Goal: Transaction & Acquisition: Purchase product/service

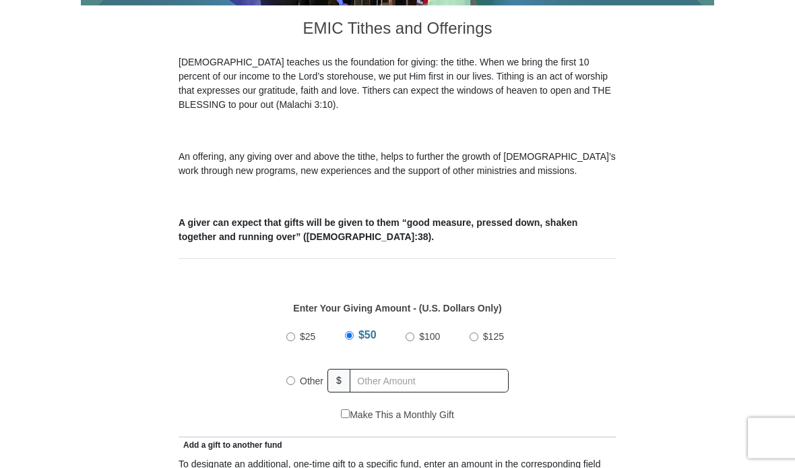
scroll to position [339, 0]
click at [288, 384] on input "Other" at bounding box center [290, 380] width 9 height 9
radio input "true"
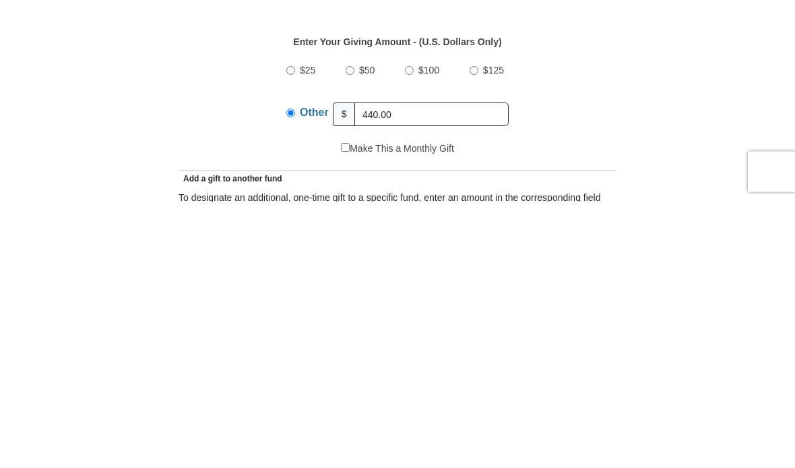
scroll to position [605, 0]
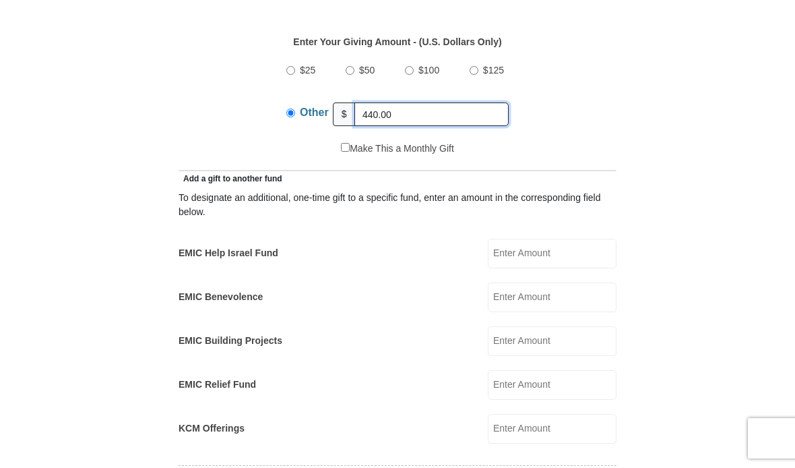
click at [477, 116] on input "440.00" at bounding box center [432, 114] width 154 height 24
type input "400.00"
click at [574, 261] on input "EMIC Help Israel Fund" at bounding box center [552, 254] width 129 height 30
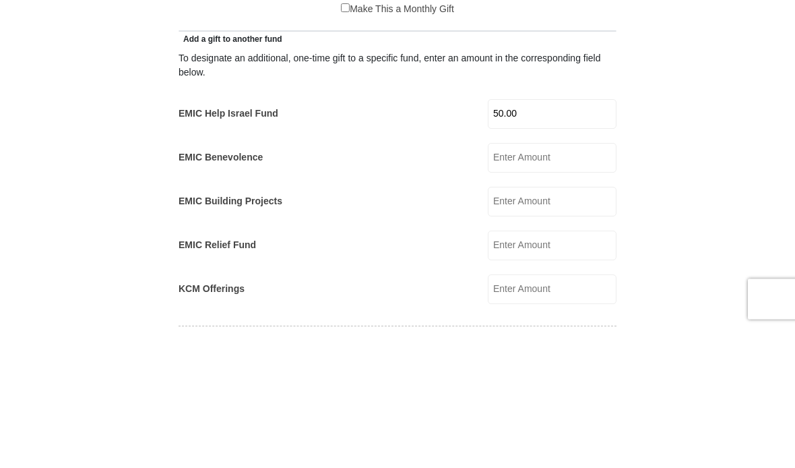
scroll to position [745, 0]
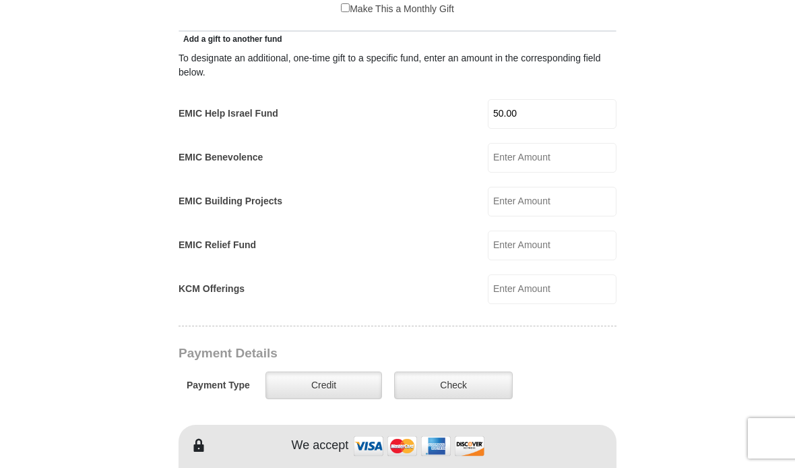
type input "50.00"
click at [466, 399] on label "Check" at bounding box center [453, 385] width 119 height 28
click at [0, 0] on input "Check" at bounding box center [0, 0] width 0 height 0
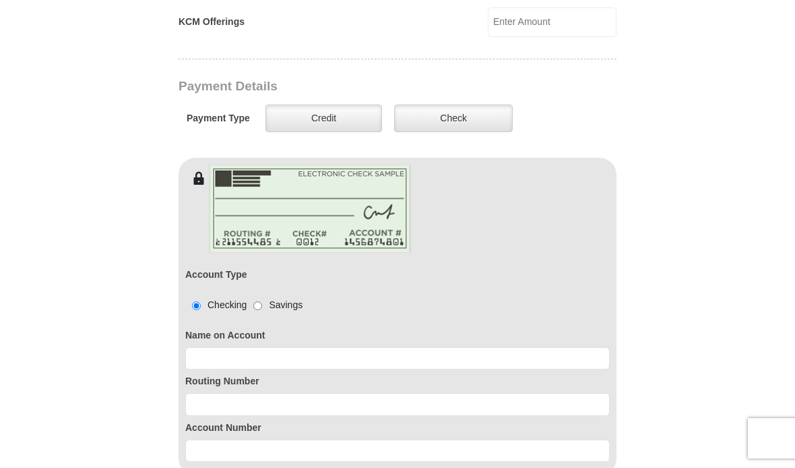
scroll to position [1039, 0]
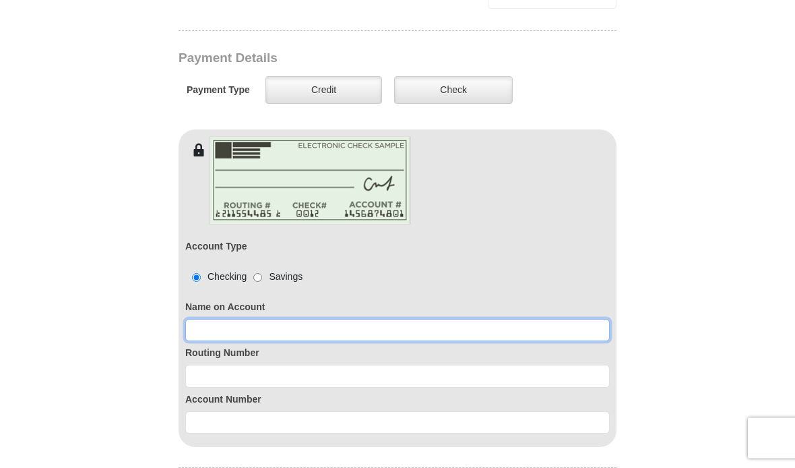
click at [378, 338] on input at bounding box center [397, 330] width 425 height 23
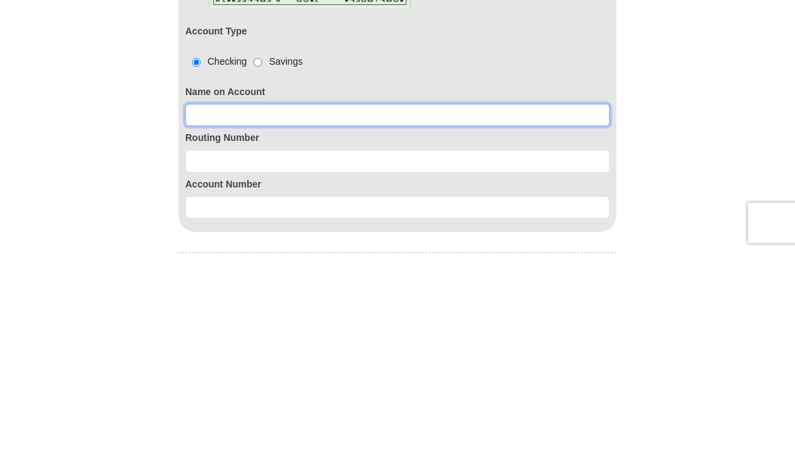
type input "W"
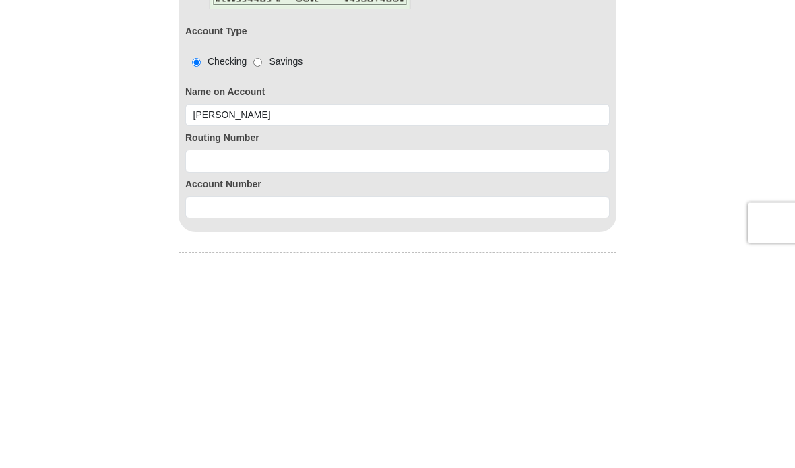
scroll to position [1255, 0]
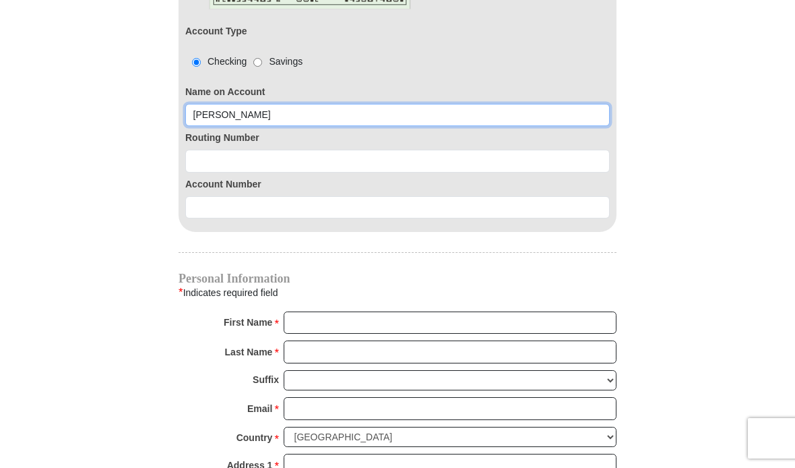
click at [215, 123] on input "[PERSON_NAME]" at bounding box center [397, 115] width 425 height 23
click at [219, 119] on input "[PERSON_NAME]" at bounding box center [397, 115] width 425 height 23
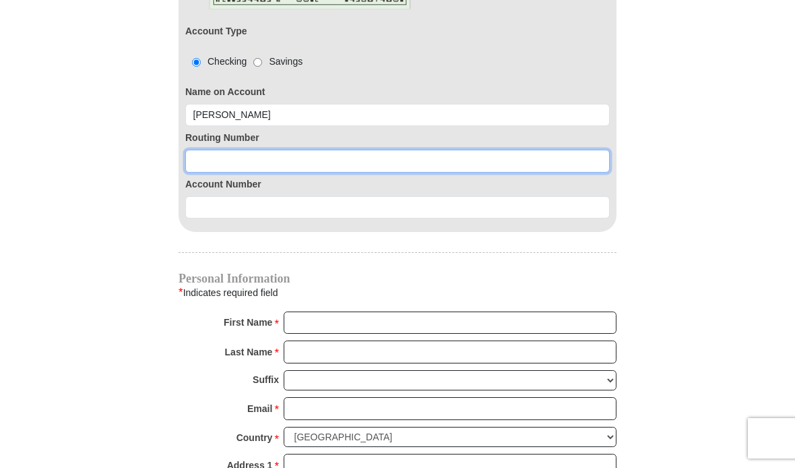
click at [381, 168] on input at bounding box center [397, 161] width 425 height 23
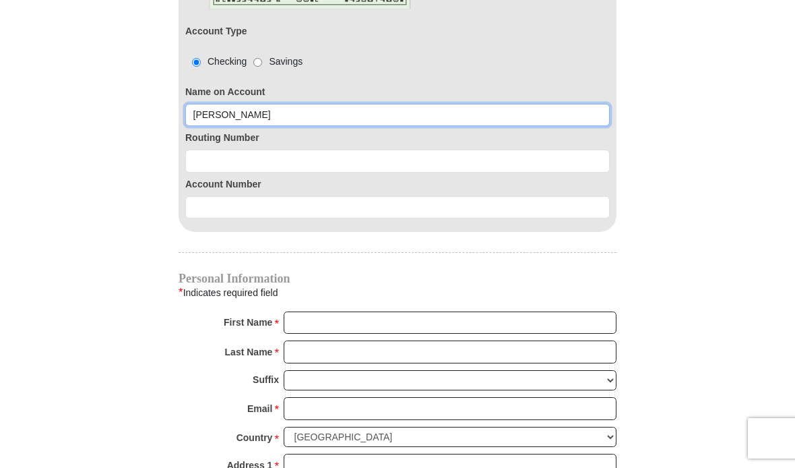
click at [221, 120] on input "[PERSON_NAME]" at bounding box center [397, 115] width 425 height 23
type input "[PERSON_NAME]"
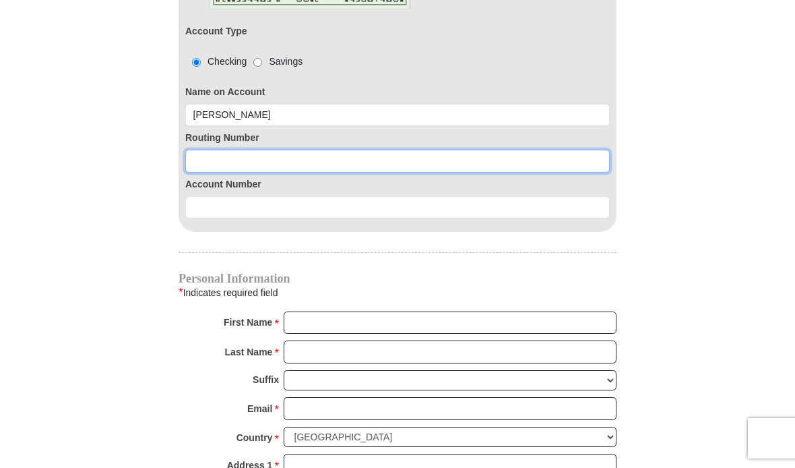
click at [214, 164] on input at bounding box center [397, 161] width 425 height 23
type input "274972883"
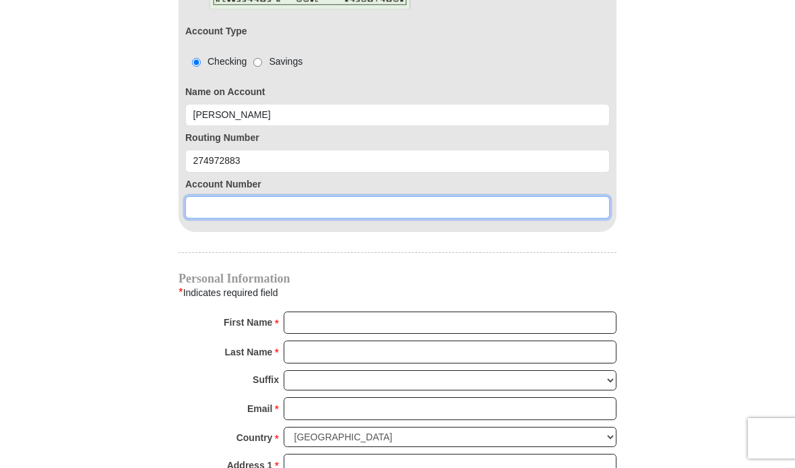
click at [315, 218] on input at bounding box center [397, 207] width 425 height 23
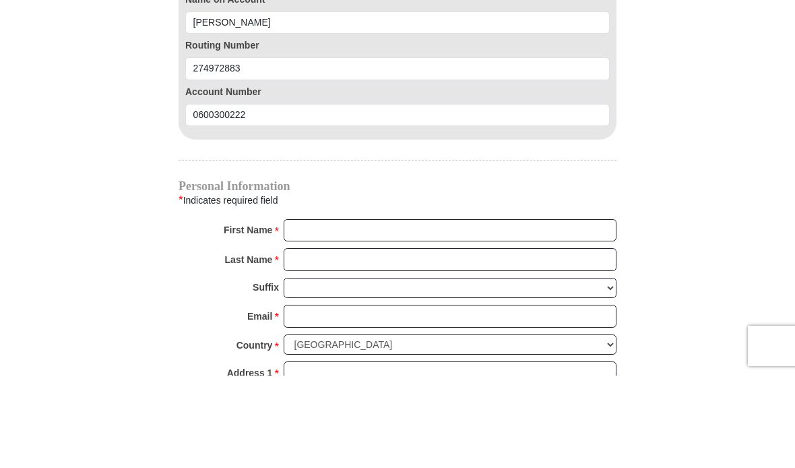
scroll to position [1347, 0]
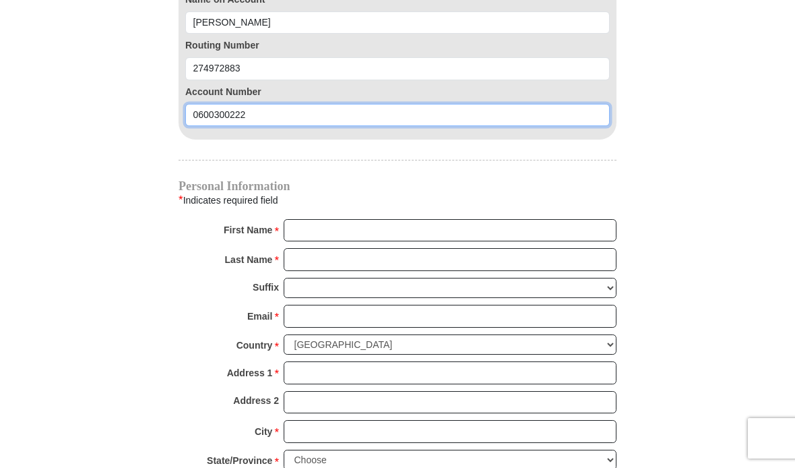
type input "0600300222"
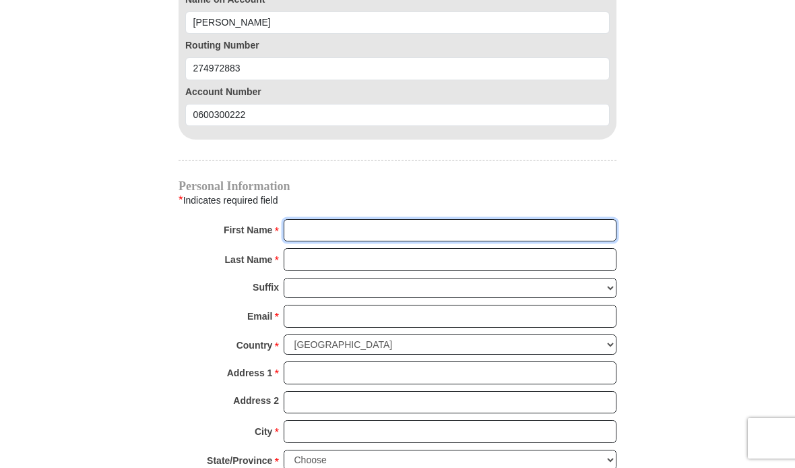
click at [419, 235] on input "First Name *" at bounding box center [450, 230] width 333 height 23
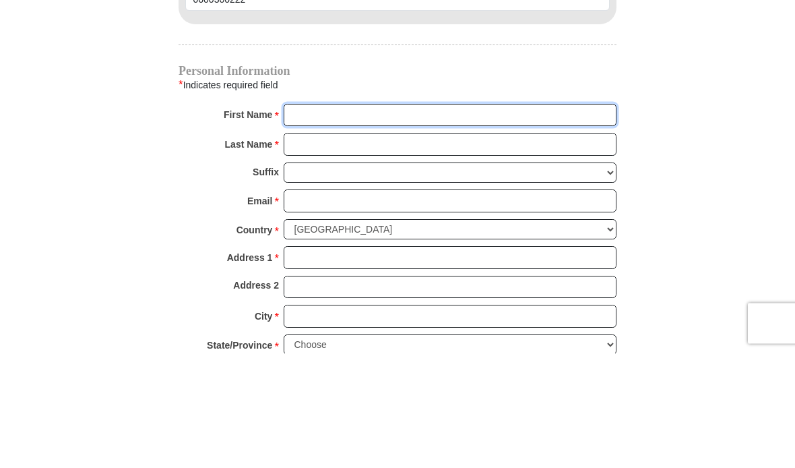
type input "[PERSON_NAME]"
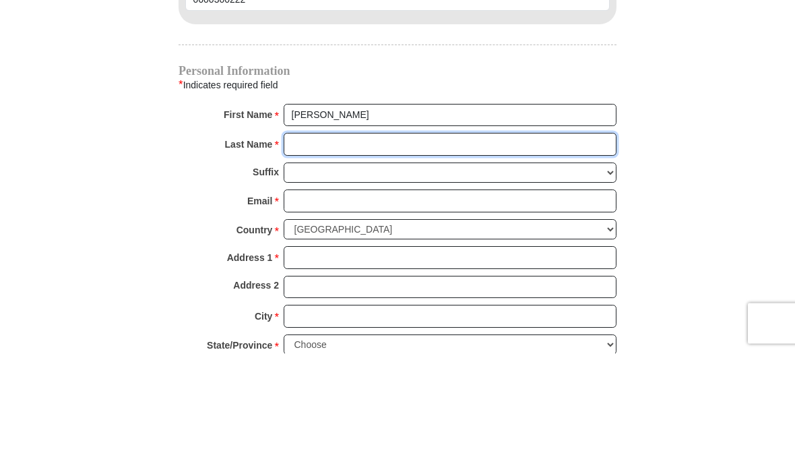
type input "Wylonis"
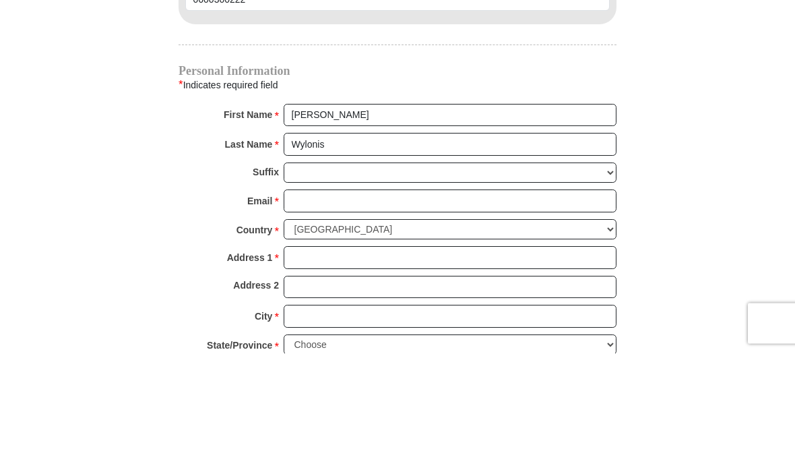
scroll to position [1463, 0]
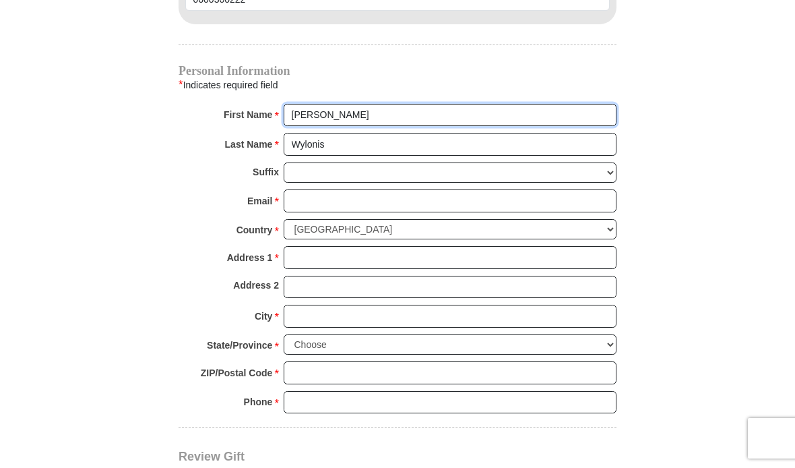
click at [337, 112] on input "[PERSON_NAME]" at bounding box center [450, 115] width 333 height 23
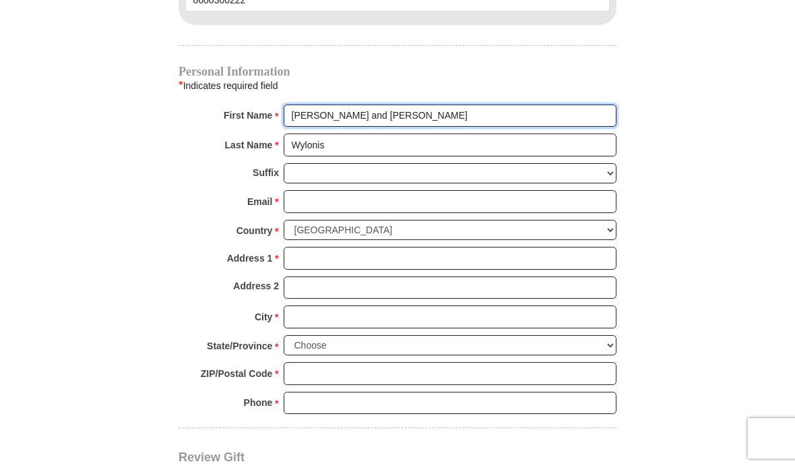
type input "[PERSON_NAME] and [PERSON_NAME]"
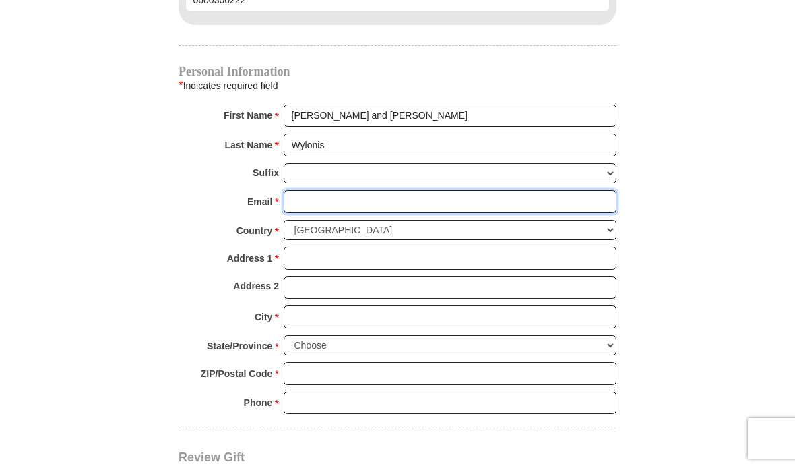
click at [401, 202] on input "Email *" at bounding box center [450, 201] width 333 height 23
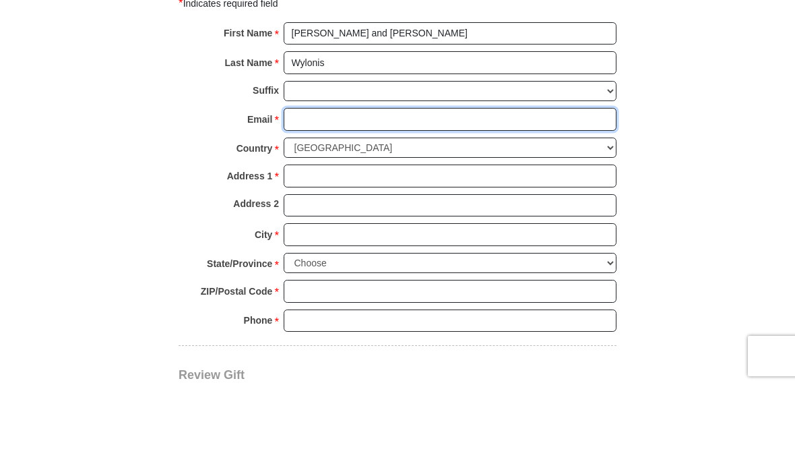
type input "[EMAIL_ADDRESS][DOMAIN_NAME]"
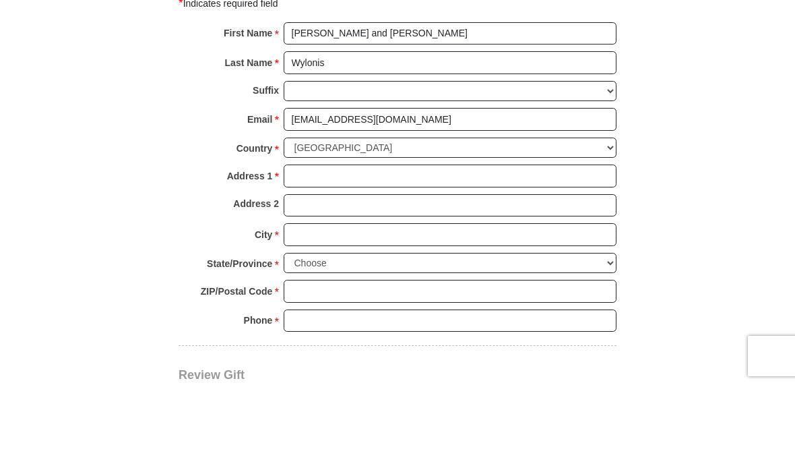
scroll to position [1545, 0]
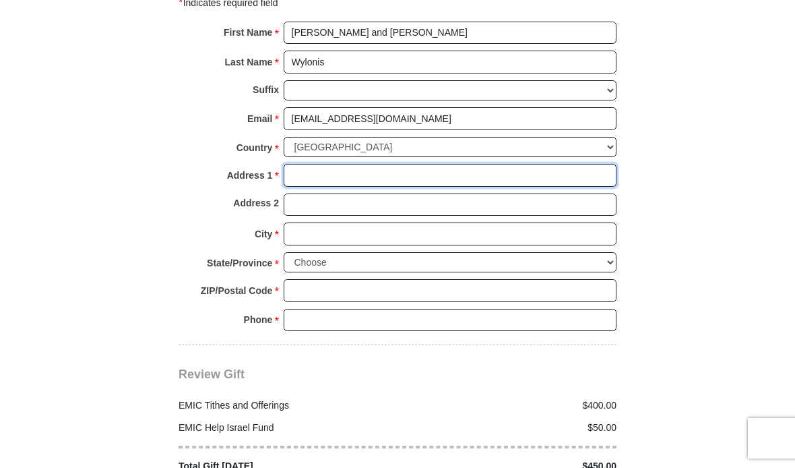
click at [369, 166] on input "Address 1 *" at bounding box center [450, 175] width 333 height 23
type input "[STREET_ADDRESS][PERSON_NAME]"
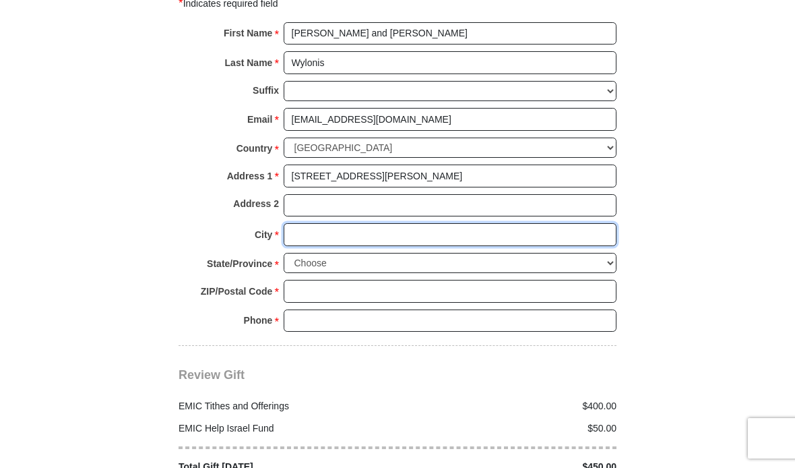
type input "[GEOGRAPHIC_DATA]"
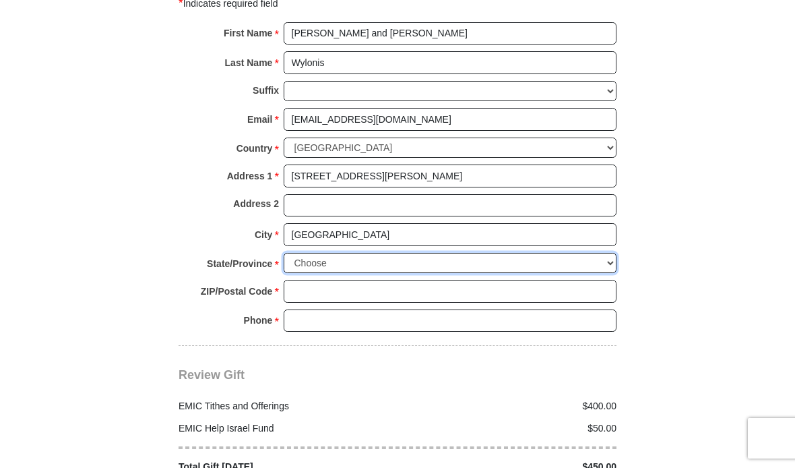
select select "IN"
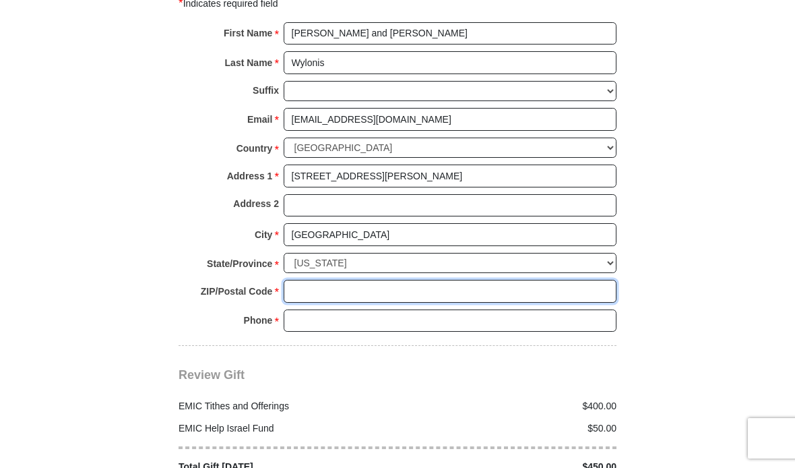
type input "46239"
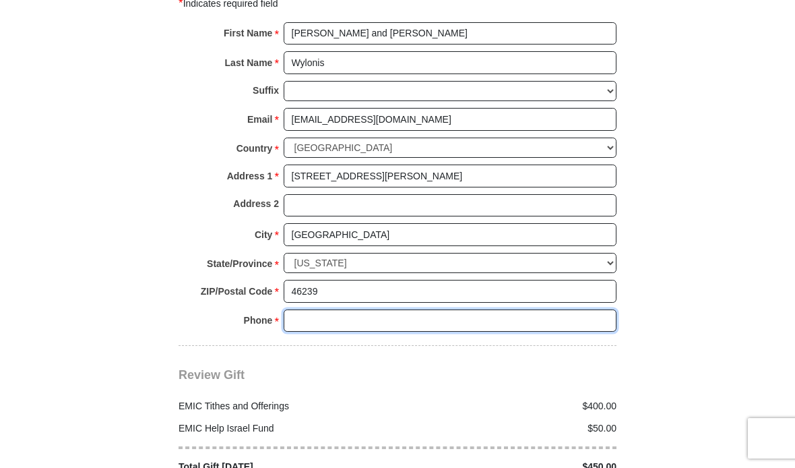
type input "8123502233"
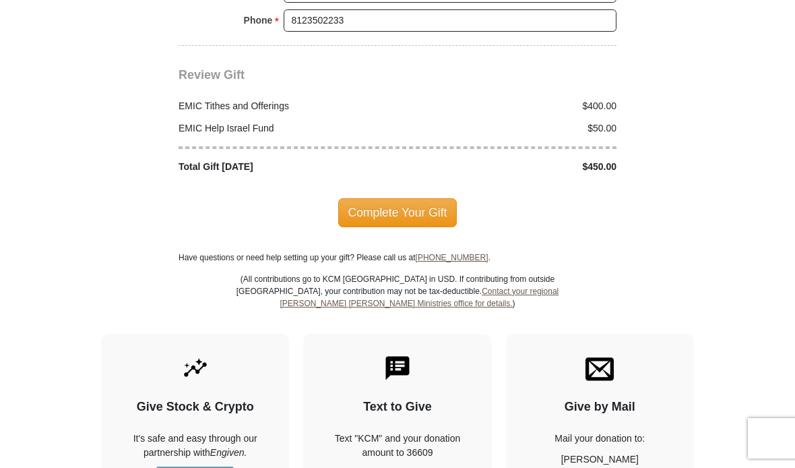
scroll to position [1845, 0]
click at [418, 201] on span "Complete Your Gift" at bounding box center [397, 211] width 119 height 28
